Goal: Ask a question

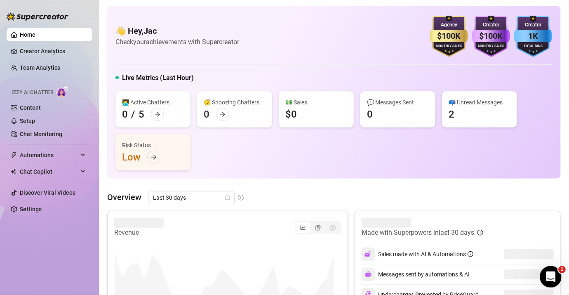
drag, startPoint x: 1080, startPoint y: 539, endPoint x: 545, endPoint y: 273, distance: 597.0
click at [545, 273] on icon "Open Intercom Messenger" at bounding box center [550, 276] width 14 height 14
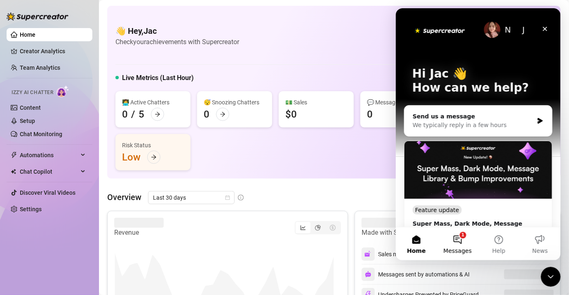
click at [447, 237] on button "1 Messages" at bounding box center [456, 243] width 41 height 33
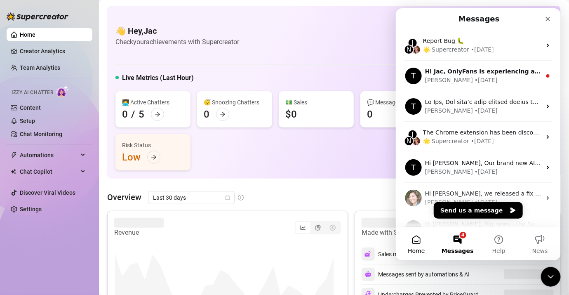
click at [422, 237] on button "Home" at bounding box center [415, 243] width 41 height 33
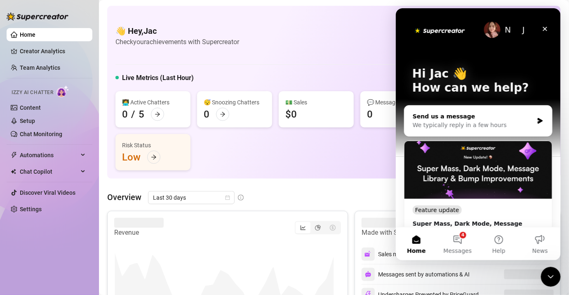
click at [444, 128] on div "We typically reply in a few hours" at bounding box center [472, 124] width 121 height 9
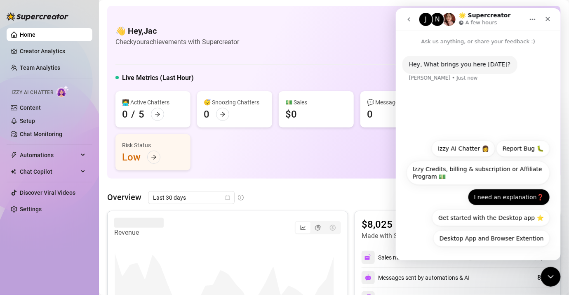
click at [480, 201] on button "I need an explanation❓" at bounding box center [508, 196] width 82 height 16
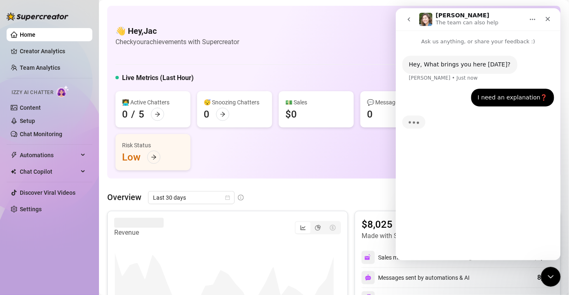
click at [452, 243] on div "Hey, What brings you here [DATE]? [PERSON_NAME] • Just now I need an explanatio…" at bounding box center [477, 148] width 165 height 207
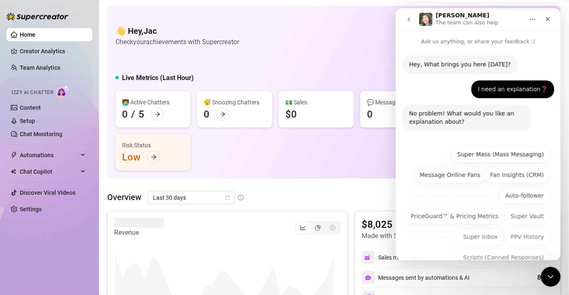
scroll to position [40, 0]
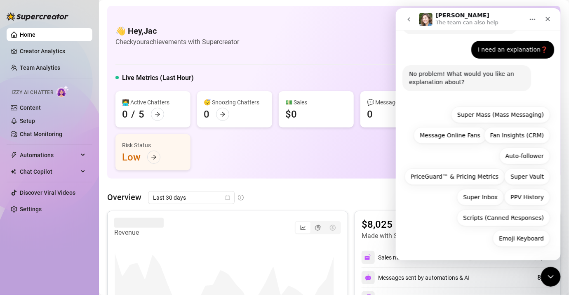
click at [436, 240] on div "Emoji Keyboard Super Mass (Mass Messaging) Message Online Fans Fan Insights (CR…" at bounding box center [477, 178] width 143 height 144
click at [532, 153] on button "Auto-follower" at bounding box center [524, 155] width 51 height 16
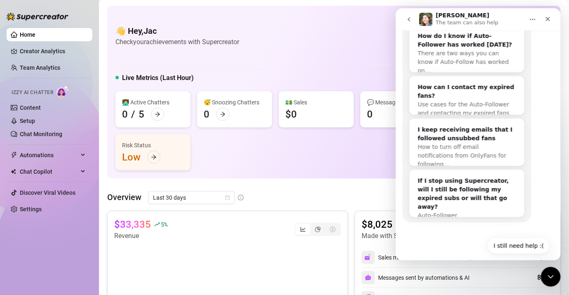
scroll to position [275, 0]
click at [514, 237] on button "I still need help :(" at bounding box center [518, 245] width 63 height 16
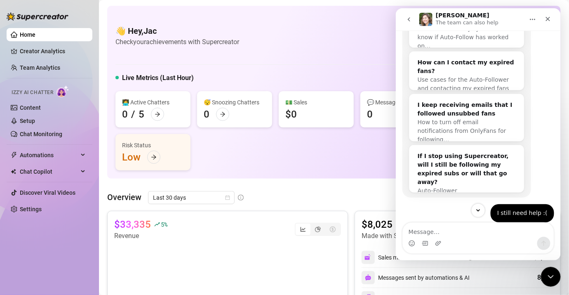
scroll to position [301, 0]
click at [486, 57] on div "How can I contact my expired fans?" at bounding box center [466, 65] width 98 height 17
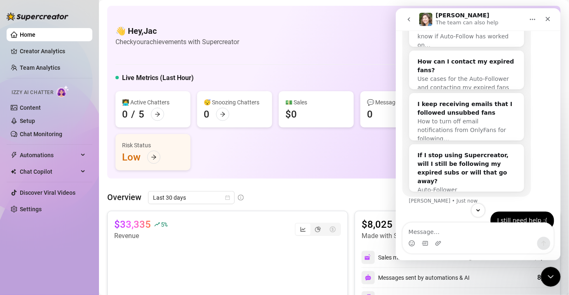
scroll to position [341, 0]
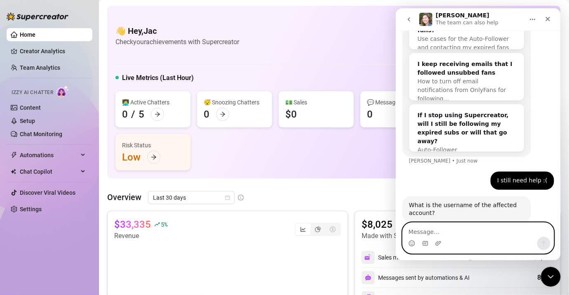
click at [436, 225] on textarea "Message…" at bounding box center [477, 229] width 151 height 14
type textarea "Can I make a list of expired fans autoantically?"
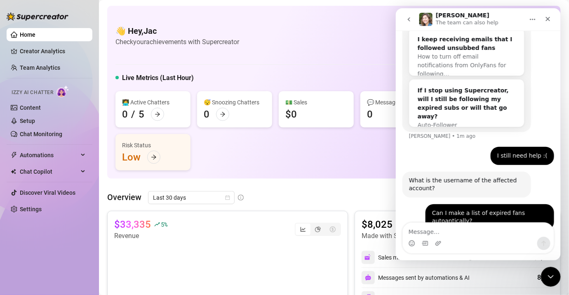
scroll to position [427, 0]
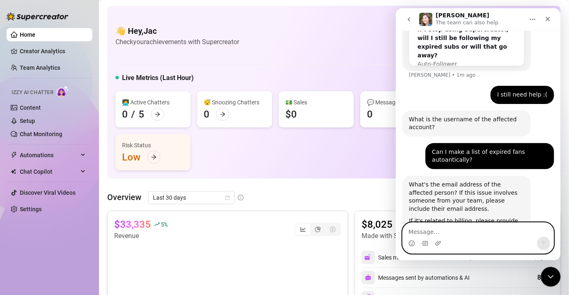
click at [419, 230] on textarea "Message…" at bounding box center [477, 229] width 151 height 14
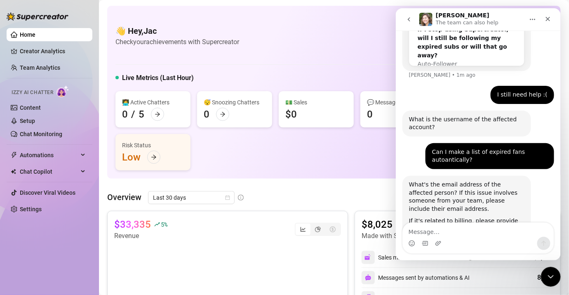
click at [283, 152] on div "👩‍💻 Active Chatters 0 / 5 😴 Snoozing Chatters 0 💵 Sales $0 💬 Messages Sent 0 📪 …" at bounding box center [333, 130] width 437 height 79
